Goal: Book appointment/travel/reservation

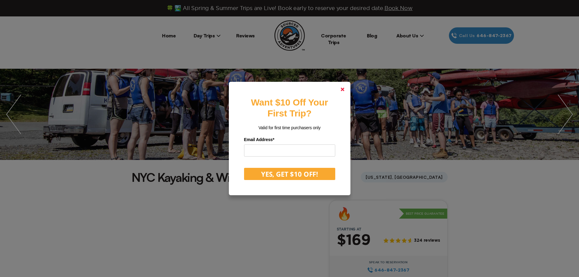
click at [344, 88] on icon at bounding box center [343, 90] width 4 height 4
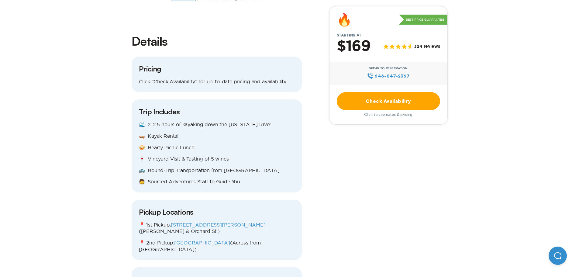
scroll to position [638, 0]
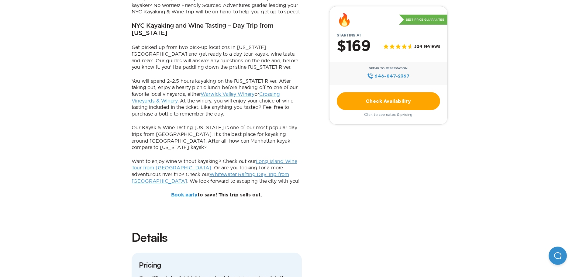
scroll to position [456, 0]
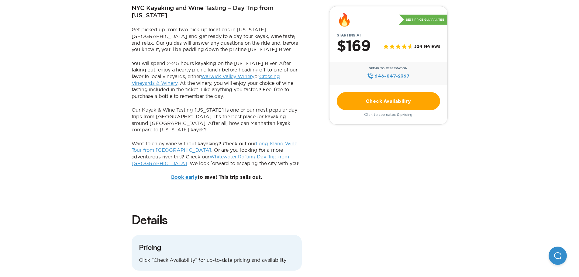
click at [176, 175] on link "Book early" at bounding box center [184, 177] width 26 height 5
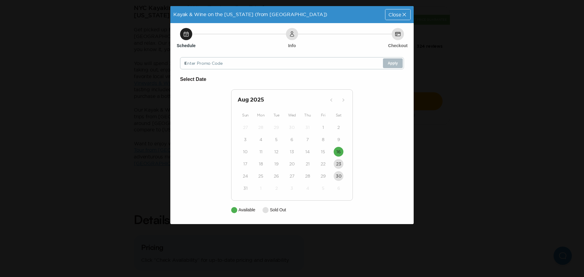
click at [494, 199] on div "Kayak & Wine on the [US_STATE] (from [GEOGRAPHIC_DATA]) Close Schedule Info Che…" at bounding box center [292, 138] width 584 height 277
click at [434, 114] on div "Kayak & Wine on the [US_STATE] (from [GEOGRAPHIC_DATA]) Close Schedule Info Che…" at bounding box center [292, 138] width 584 height 277
click at [396, 12] on div "Close" at bounding box center [397, 14] width 25 height 10
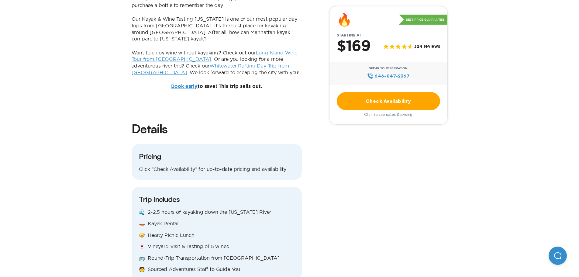
scroll to position [547, 0]
click at [400, 97] on link "Check Availability" at bounding box center [388, 101] width 103 height 18
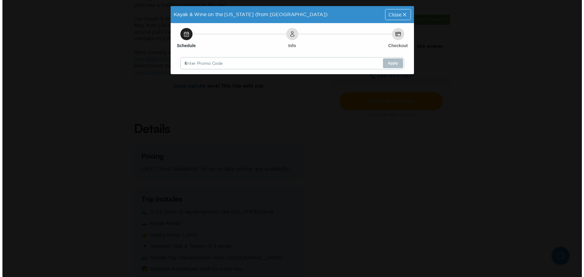
scroll to position [0, 0]
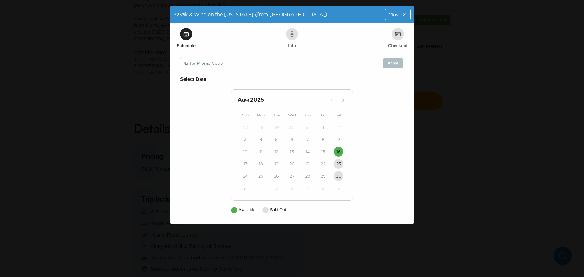
click at [403, 3] on div "Kayak & Wine on the [US_STATE] (from [GEOGRAPHIC_DATA]) Close Schedule Info Che…" at bounding box center [292, 138] width 584 height 277
click at [399, 16] on span "Close" at bounding box center [394, 14] width 13 height 5
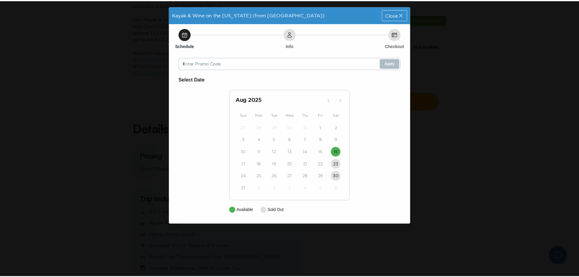
scroll to position [547, 0]
